Goal: Task Accomplishment & Management: Manage account settings

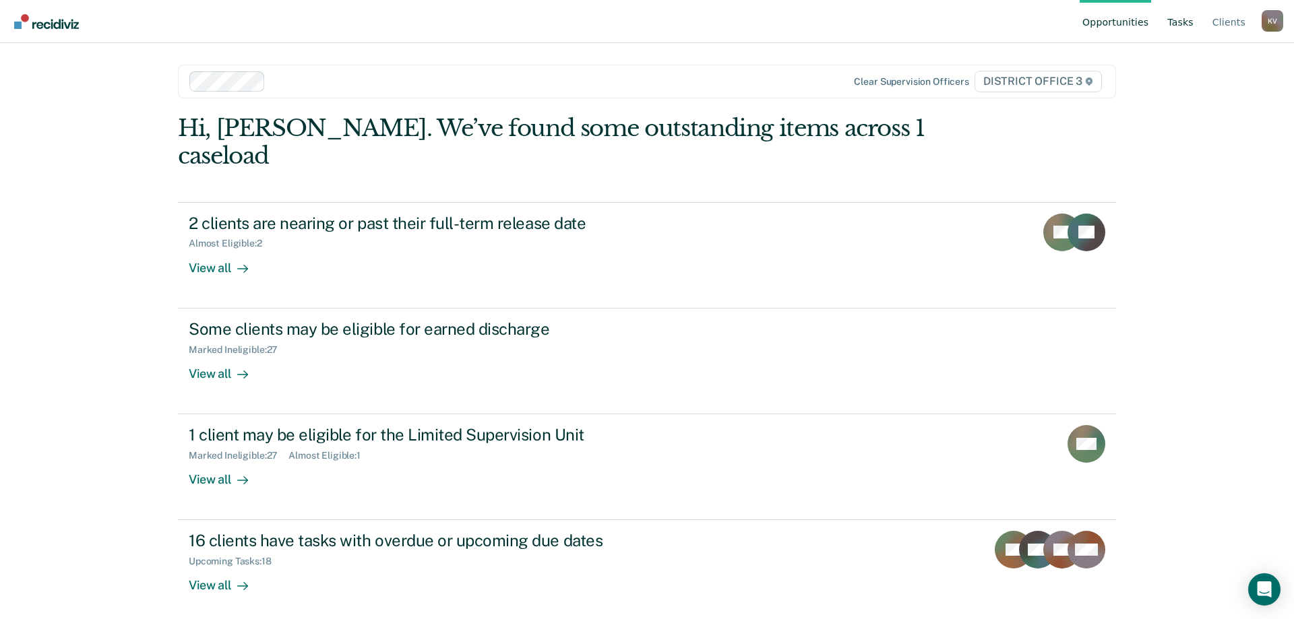
click at [1189, 23] on link "Tasks" at bounding box center [1181, 21] width 32 height 43
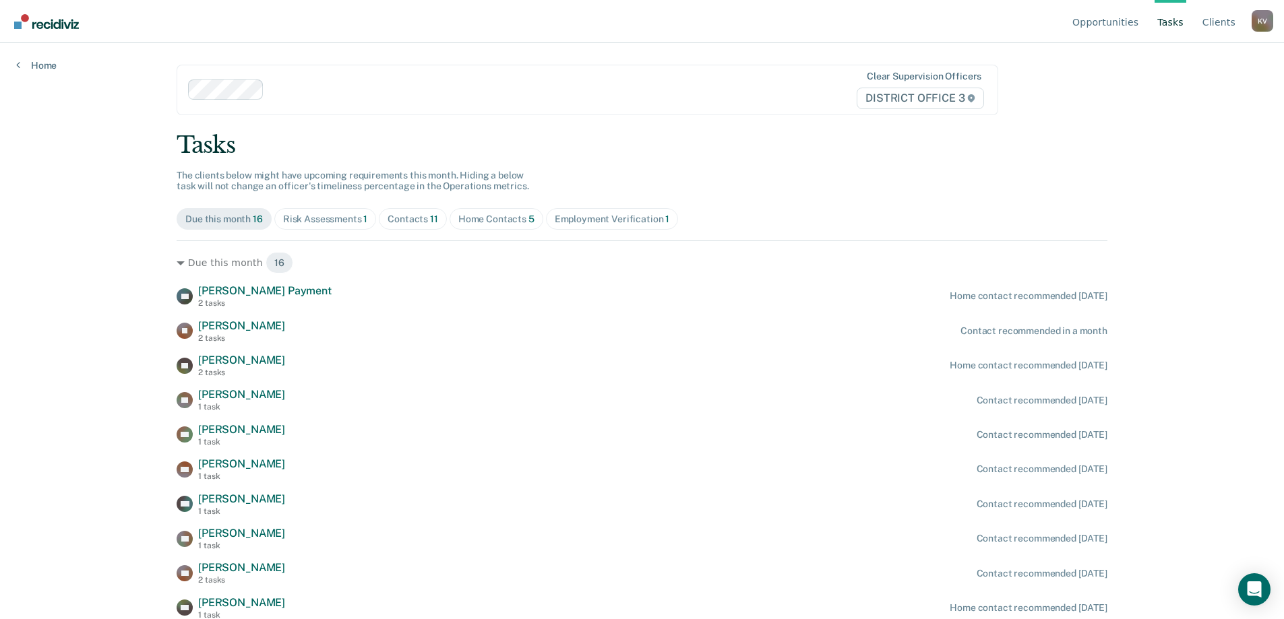
click at [334, 218] on div "Risk Assessments 1" at bounding box center [325, 219] width 85 height 11
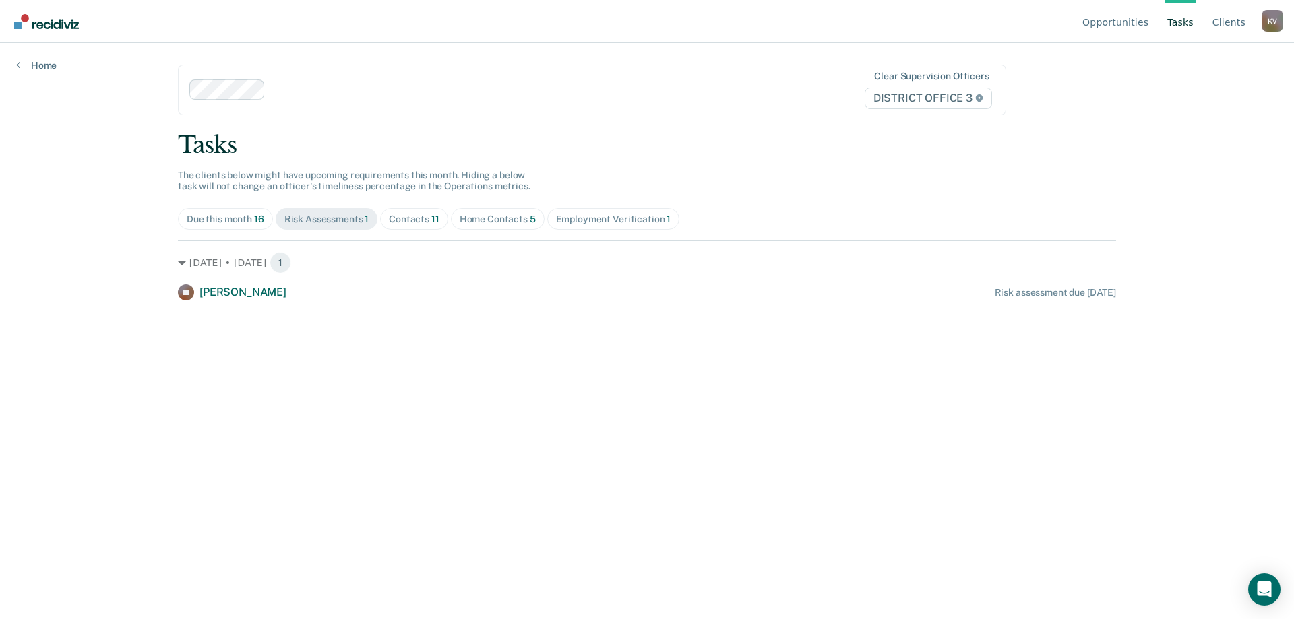
click at [396, 220] on div "Contacts 11" at bounding box center [414, 219] width 51 height 11
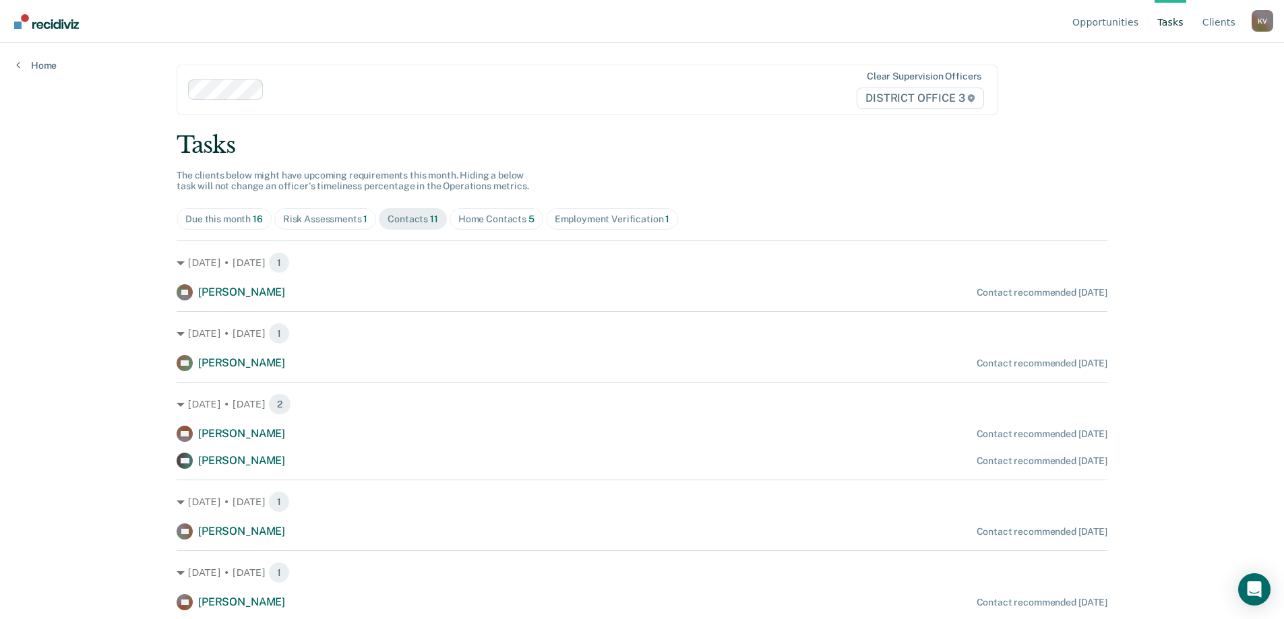
click at [510, 219] on div "Home Contacts 5" at bounding box center [496, 219] width 76 height 11
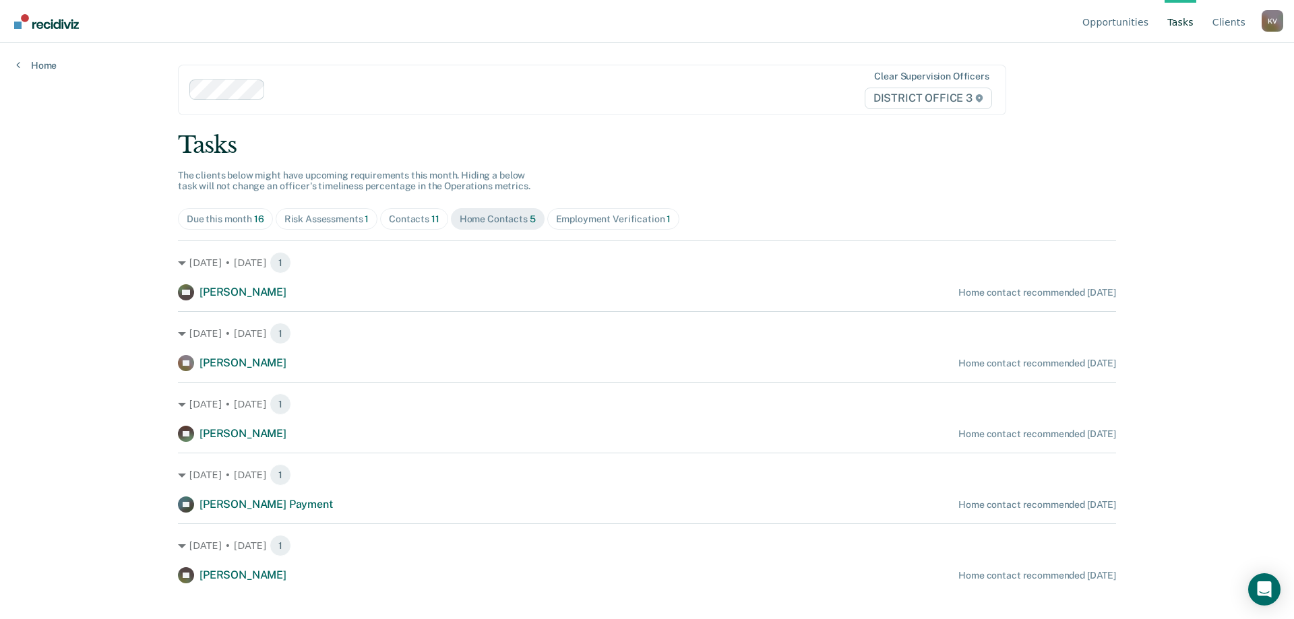
click at [620, 222] on div "Employment Verification 1" at bounding box center [613, 219] width 115 height 11
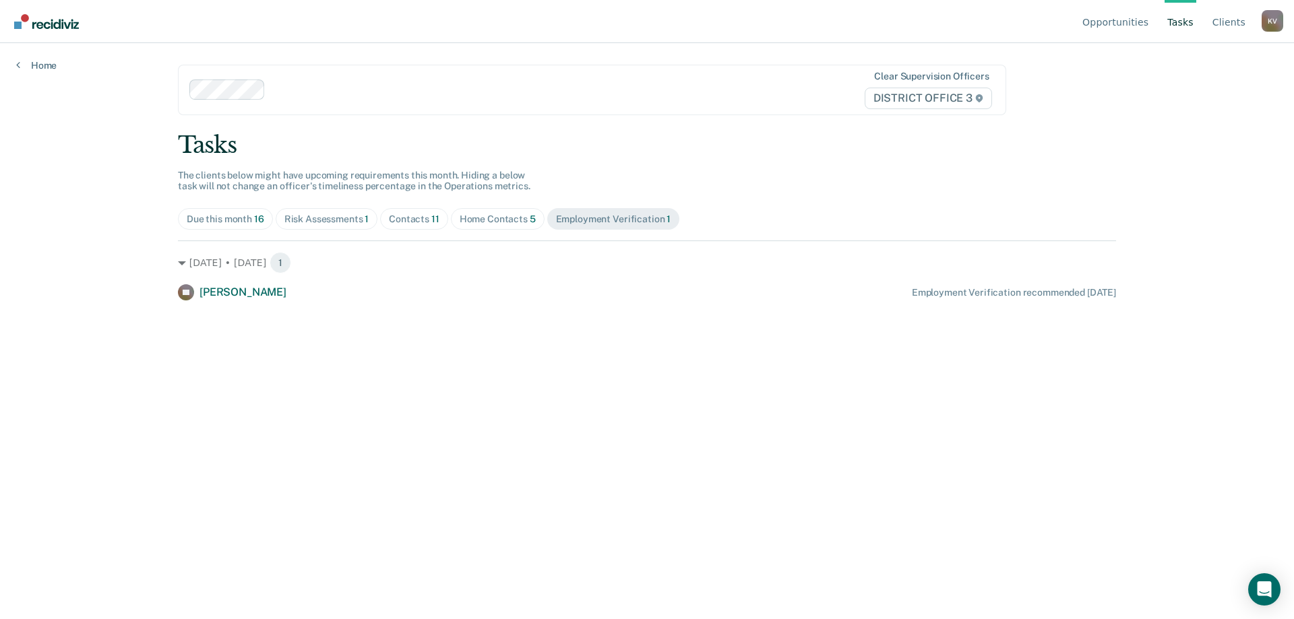
click at [518, 218] on div "Home Contacts 5" at bounding box center [498, 219] width 76 height 11
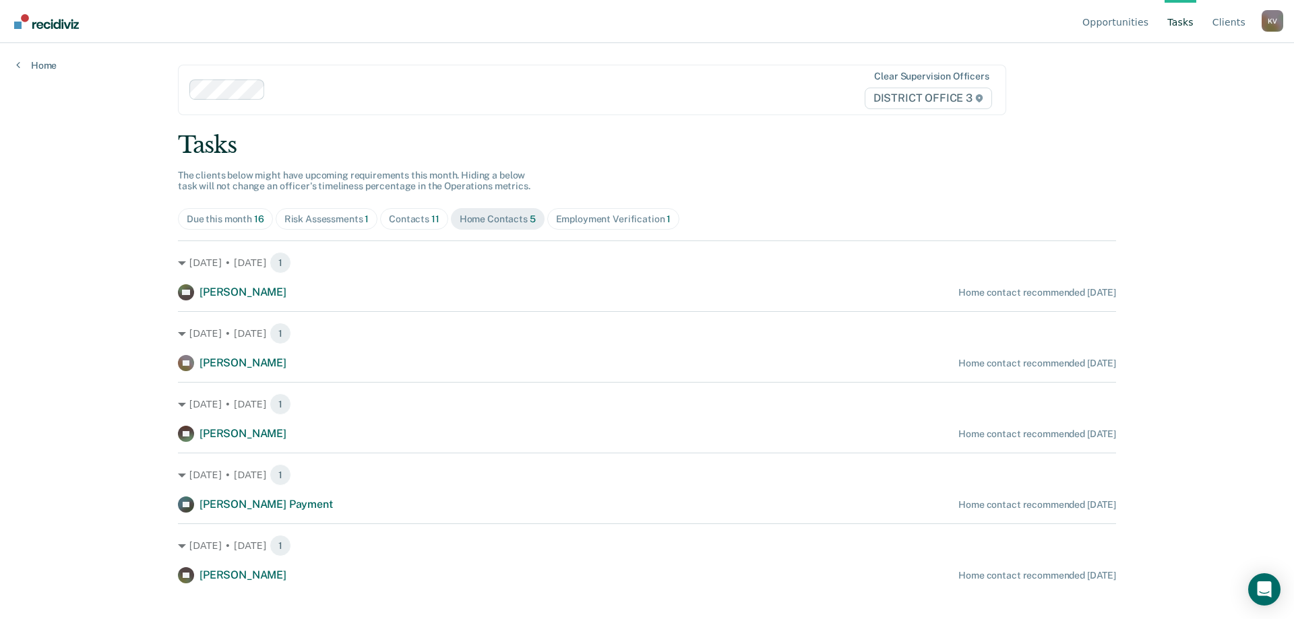
click at [584, 217] on div "Employment Verification 1" at bounding box center [613, 219] width 115 height 11
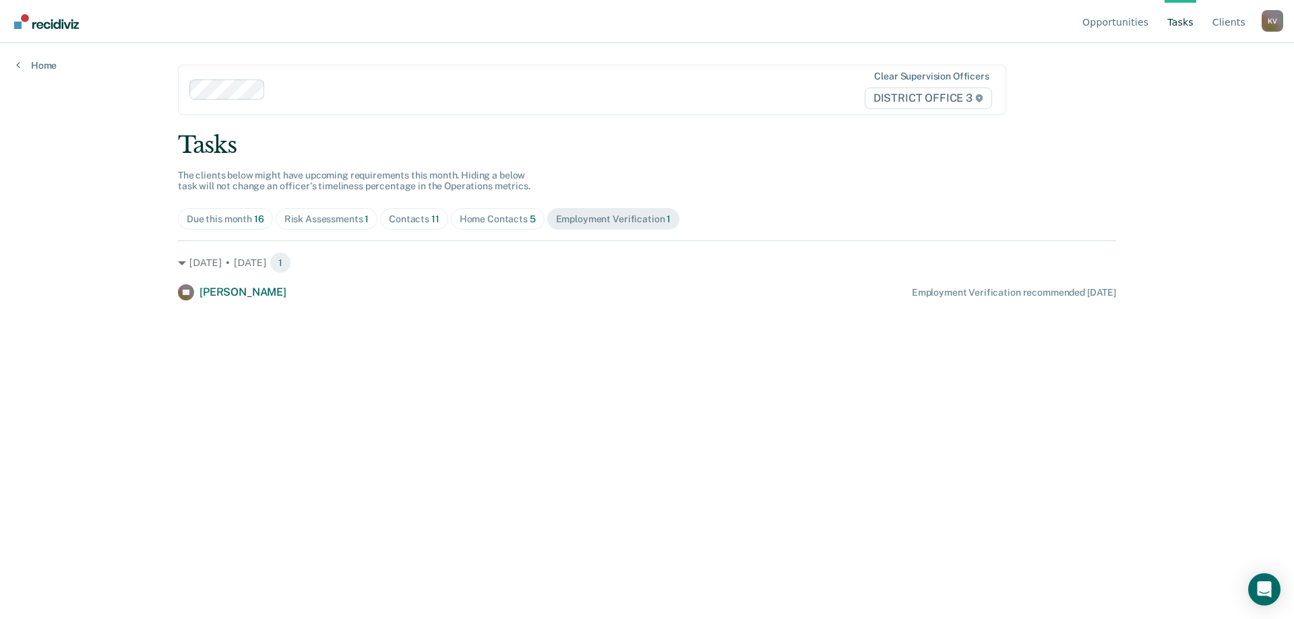
click at [493, 219] on div "Home Contacts 5" at bounding box center [498, 219] width 76 height 11
